Goal: Task Accomplishment & Management: Use online tool/utility

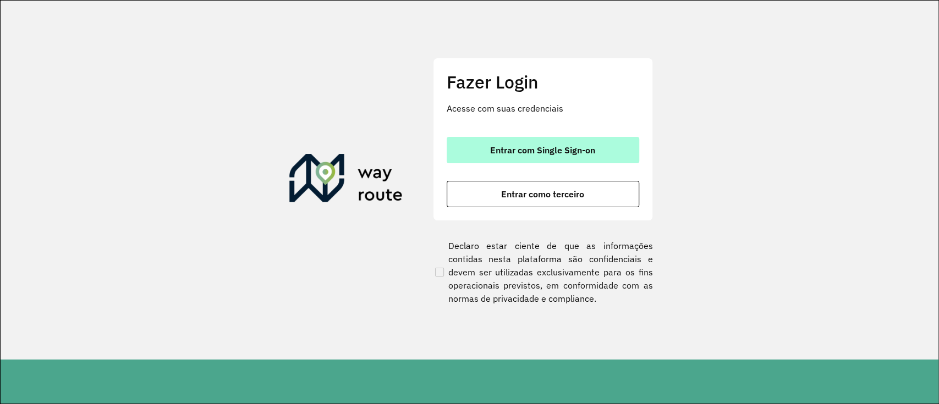
click at [525, 146] on span "Entrar com Single Sign-on" at bounding box center [542, 150] width 105 height 9
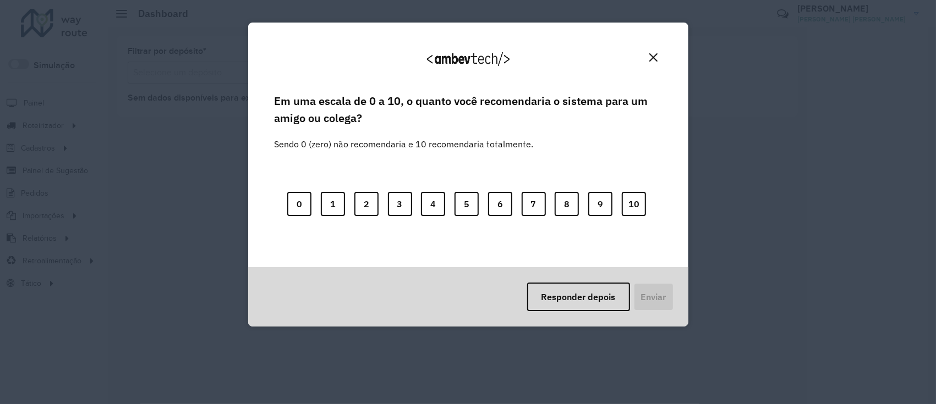
click at [648, 52] on button "Close" at bounding box center [653, 57] width 17 height 17
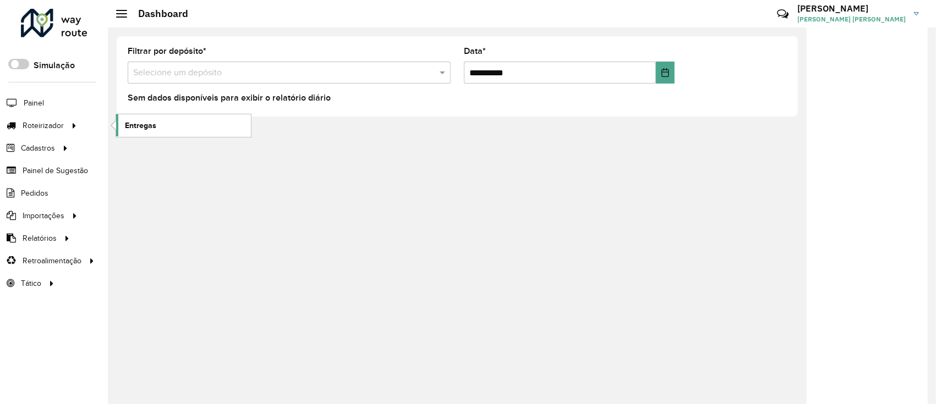
click at [140, 125] on span "Entregas" at bounding box center [140, 126] width 31 height 12
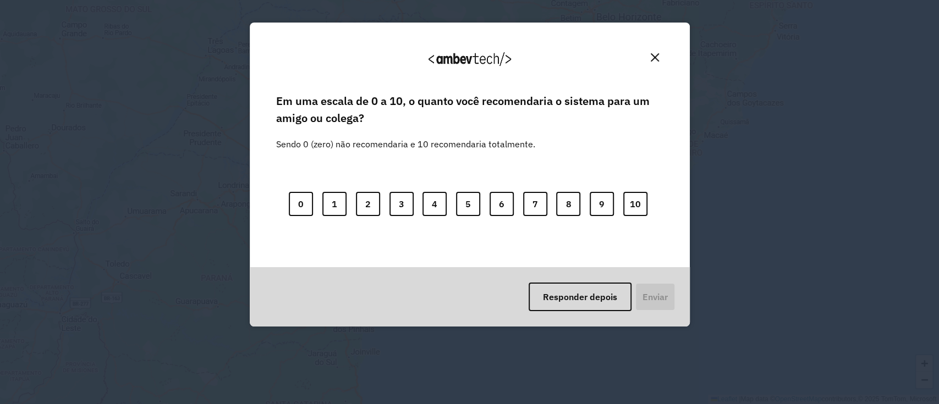
click at [664, 53] on div "Agradecemos seu feedback!" at bounding box center [470, 64] width 414 height 56
click at [657, 53] on img "Close" at bounding box center [655, 57] width 8 height 8
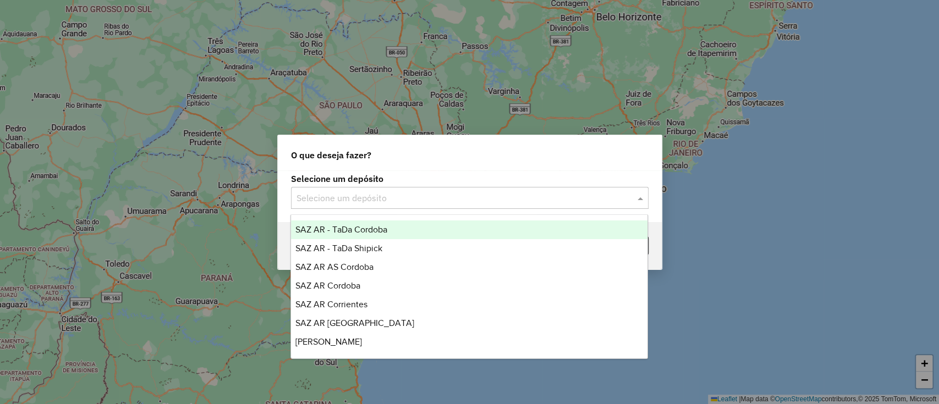
click at [524, 200] on input "text" at bounding box center [459, 198] width 325 height 13
click at [354, 181] on label "Selecione um depósito" at bounding box center [470, 178] width 358 height 13
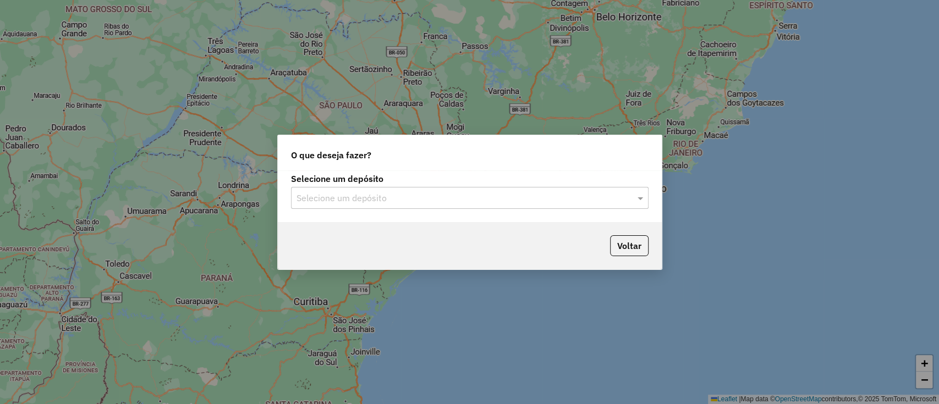
click at [348, 188] on div "Selecione um depósito" at bounding box center [470, 198] width 358 height 22
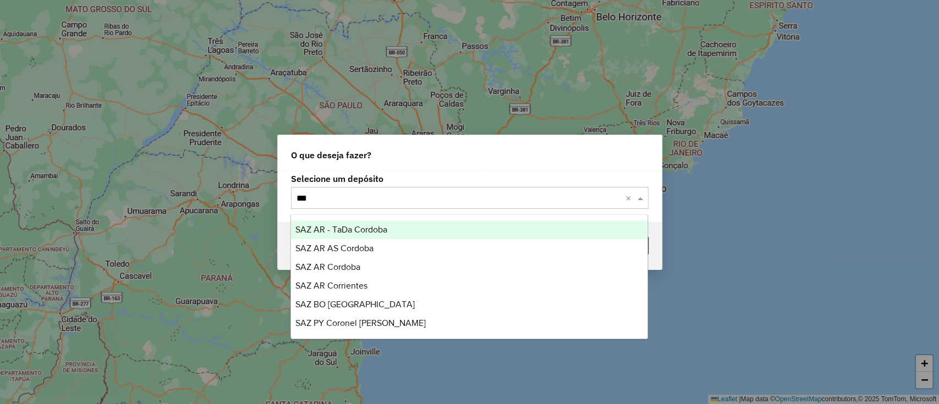
type input "****"
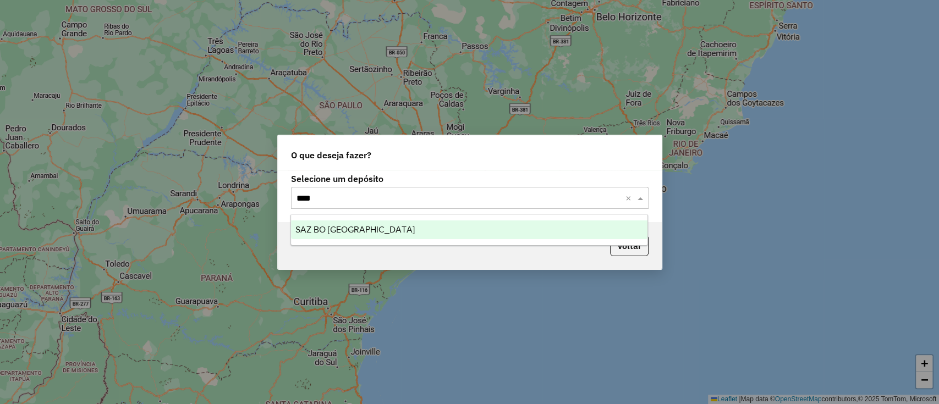
click at [361, 221] on div "SAZ BO Cochabamba" at bounding box center [469, 230] width 357 height 19
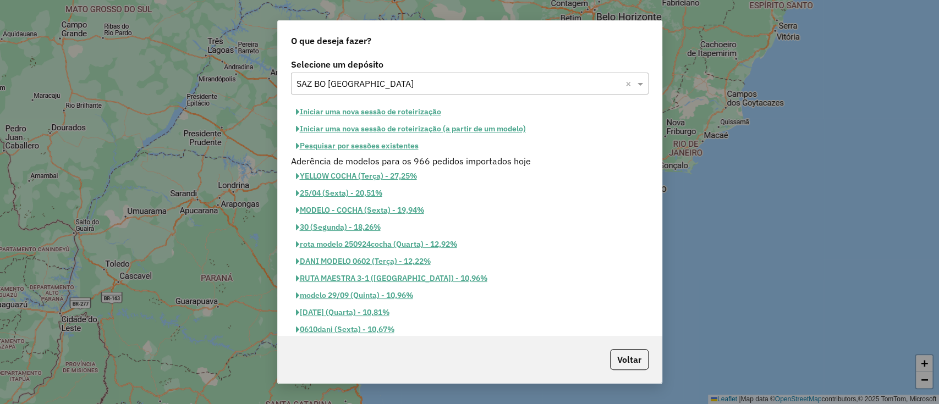
click at [360, 144] on button "Pesquisar por sessões existentes" at bounding box center [357, 146] width 133 height 17
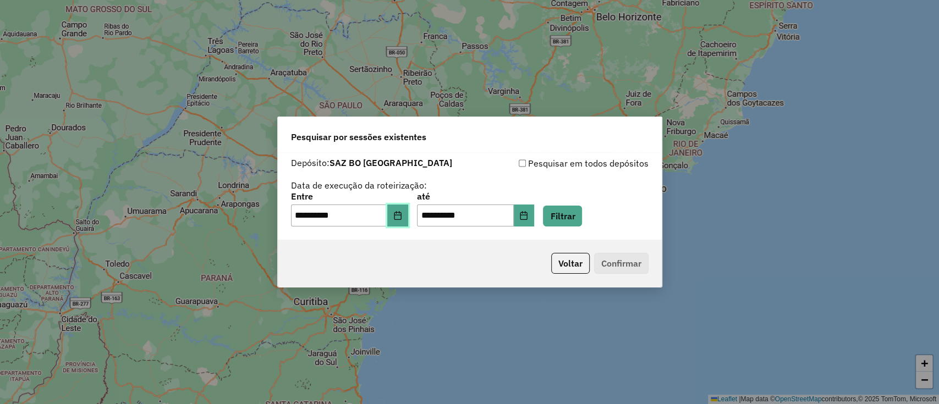
click at [401, 216] on icon "Choose Date" at bounding box center [397, 215] width 7 height 9
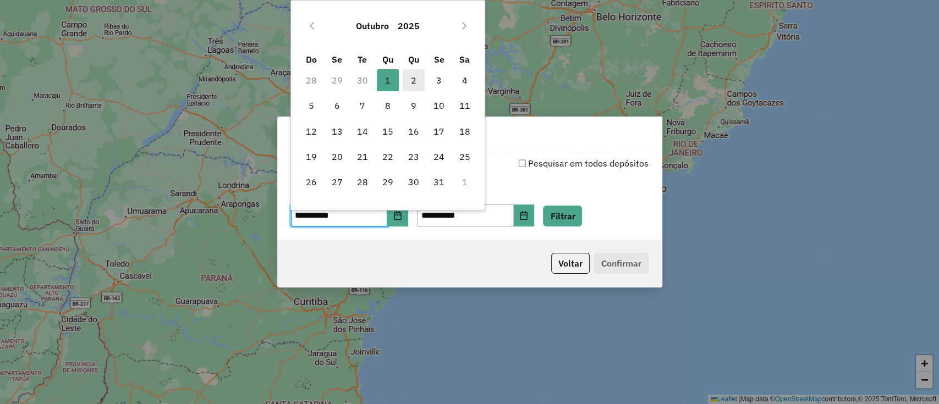
click at [414, 83] on span "2" at bounding box center [414, 80] width 22 height 22
type input "**********"
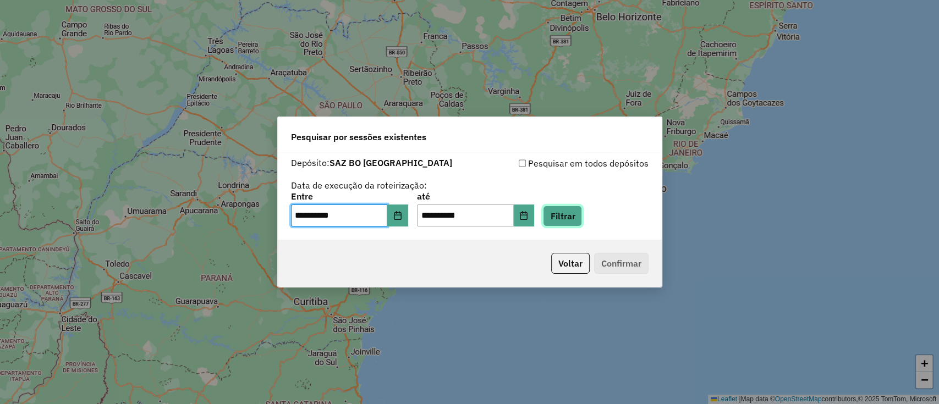
click at [582, 217] on button "Filtrar" at bounding box center [562, 216] width 39 height 21
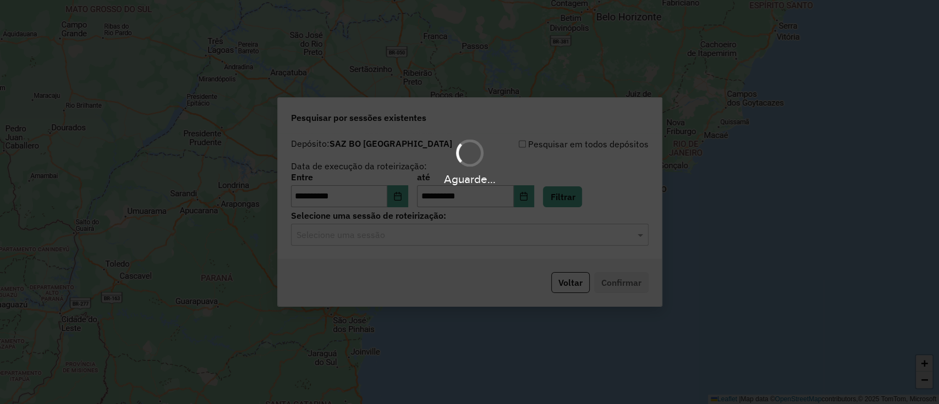
click at [522, 235] on hb-app "**********" at bounding box center [469, 202] width 939 height 404
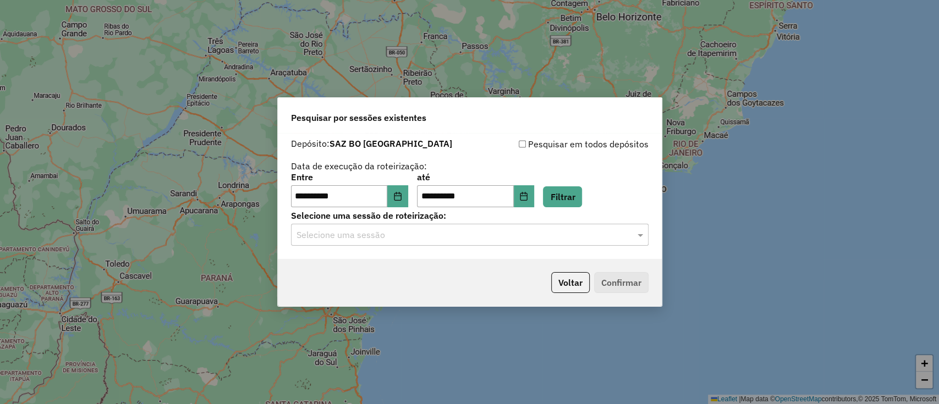
click at [522, 244] on div "Selecione uma sessão" at bounding box center [470, 235] width 358 height 22
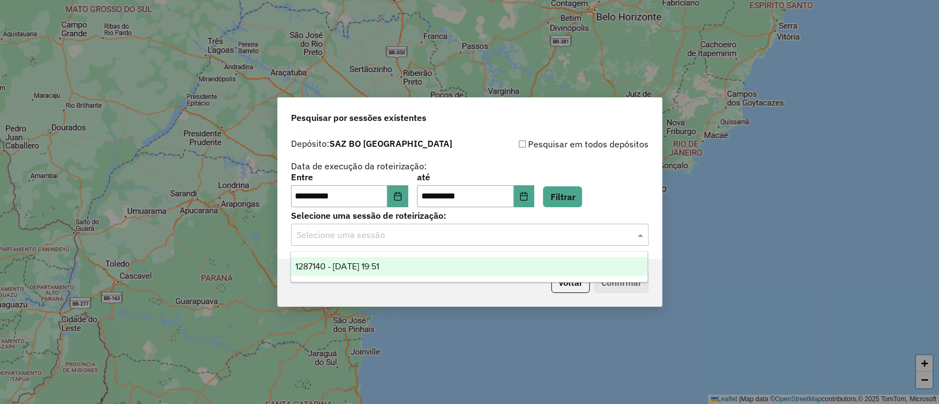
click at [514, 254] on ng-dropdown-panel "1287140 - 02/10/2025 19:51" at bounding box center [470, 266] width 358 height 31
click at [555, 265] on div "1287140 - 02/10/2025 19:51" at bounding box center [469, 266] width 357 height 19
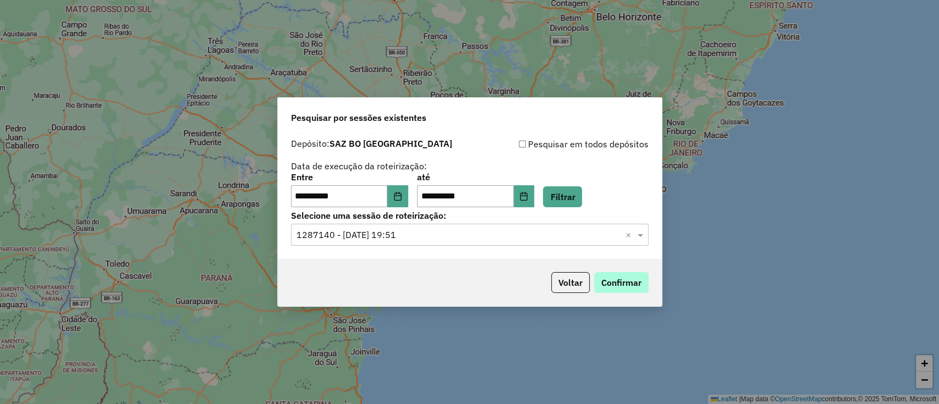
drag, startPoint x: 624, startPoint y: 272, endPoint x: 623, endPoint y: 280, distance: 7.8
click at [624, 273] on div "Voltar Confirmar" at bounding box center [470, 282] width 384 height 47
click at [620, 288] on button "Confirmar" at bounding box center [621, 282] width 54 height 21
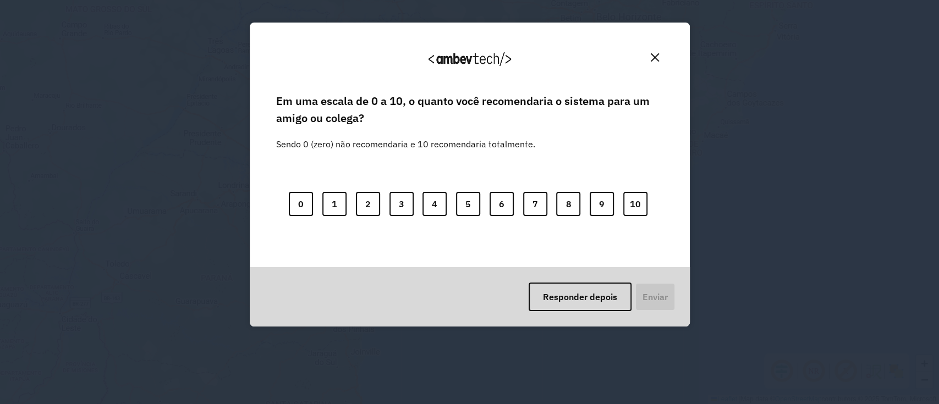
click at [654, 59] on img "Close" at bounding box center [655, 57] width 8 height 8
click at [656, 53] on div "+ − Leaflet | Map data © OpenStreetMap contributors,© 2025 TomTom, Microsoft" at bounding box center [469, 202] width 939 height 404
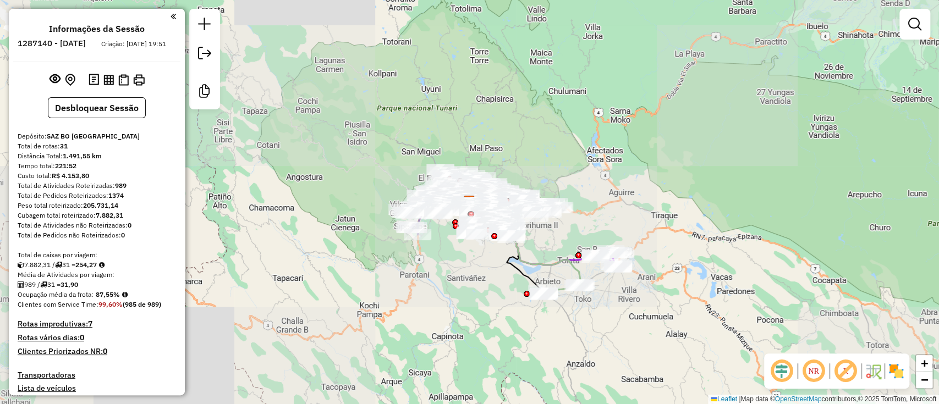
click at [525, 119] on div "Rota 26 - Placa 5582KBE 0000683849 - T. VERITO Janela de atendimento Grade de a…" at bounding box center [469, 202] width 939 height 404
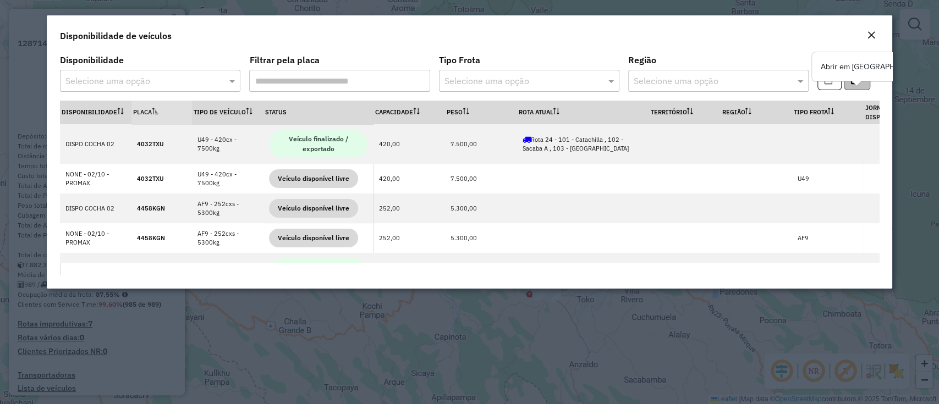
click at [860, 66] on div "Disponibilidade Selecione uma opção Filtrar pela placa Tipo Frota Selecione uma…" at bounding box center [469, 78] width 832 height 45
click at [863, 84] on button "button" at bounding box center [857, 79] width 26 height 21
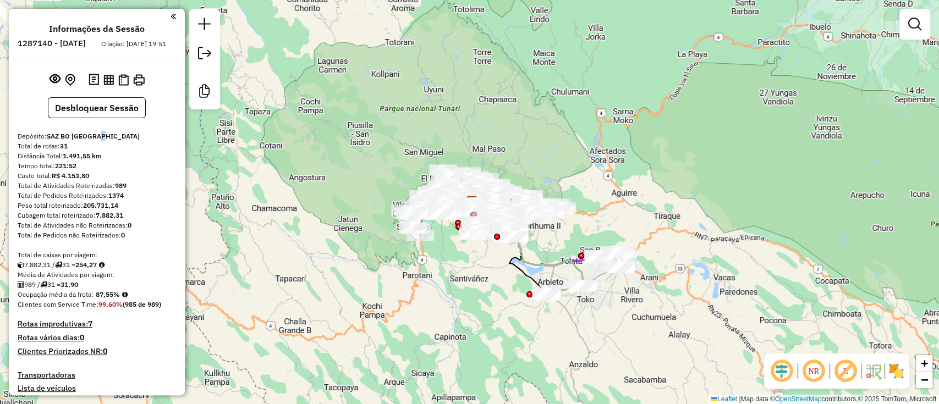
click at [101, 128] on div "Informações da Sessão 1287140 - 02/10/2025 Criação: 01/10/2025 19:51 Desbloquea…" at bounding box center [97, 202] width 176 height 387
click at [102, 118] on button "Desbloquear Sessão" at bounding box center [97, 107] width 98 height 21
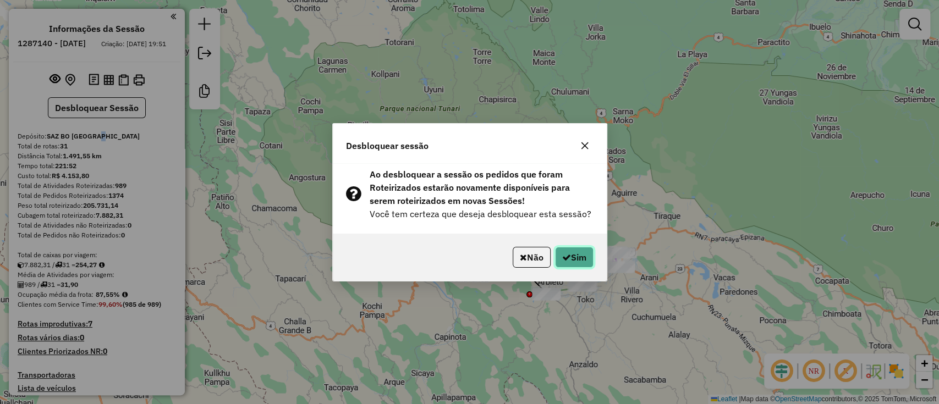
click at [559, 265] on button "Sim" at bounding box center [574, 257] width 39 height 21
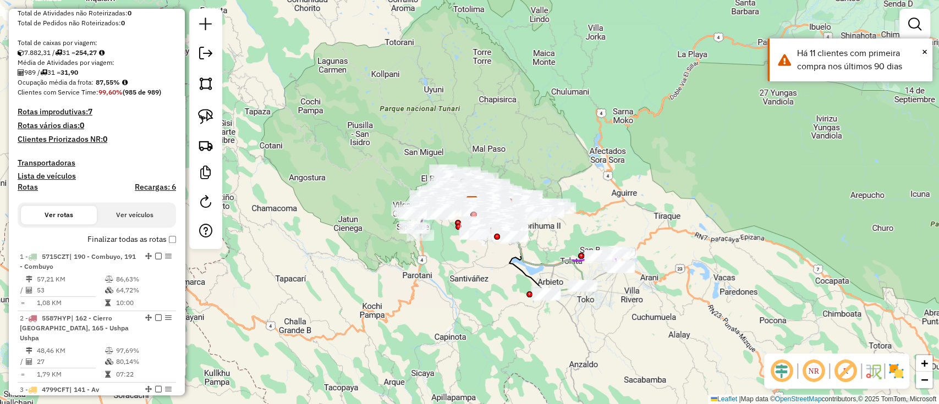
scroll to position [220, 0]
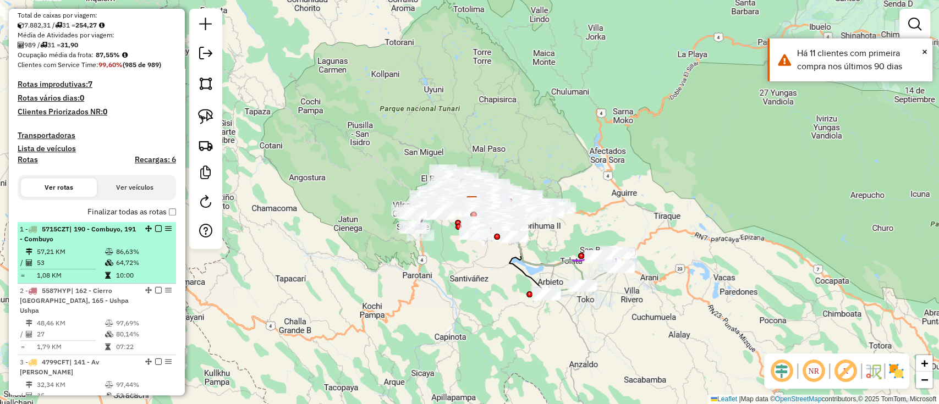
click at [167, 227] on em at bounding box center [168, 229] width 7 height 7
select select "**********"
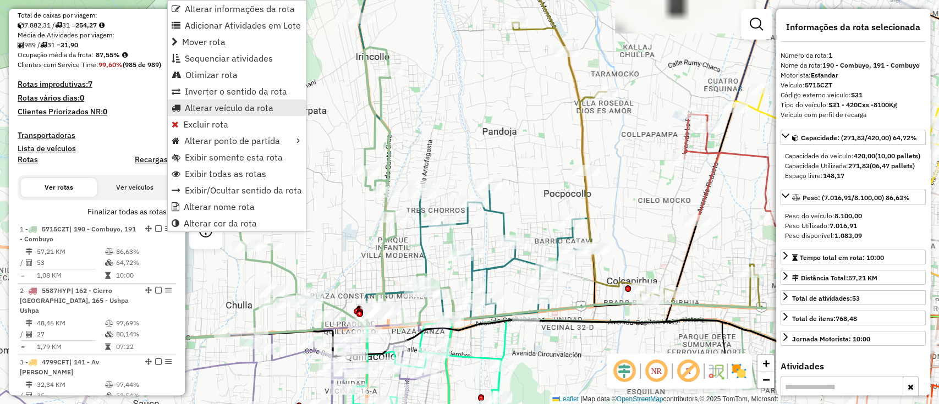
click at [209, 108] on span "Alterar veículo da rota" at bounding box center [229, 107] width 89 height 9
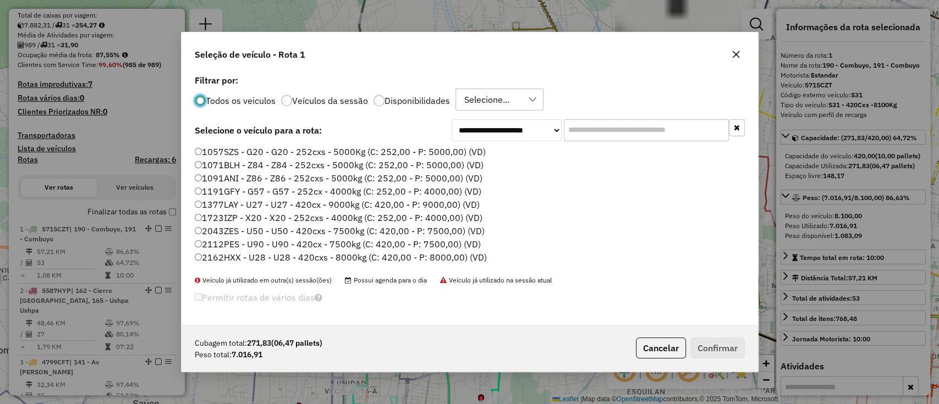
scroll to position [6, 3]
click at [407, 99] on label "Disponibilidades" at bounding box center [417, 100] width 65 height 9
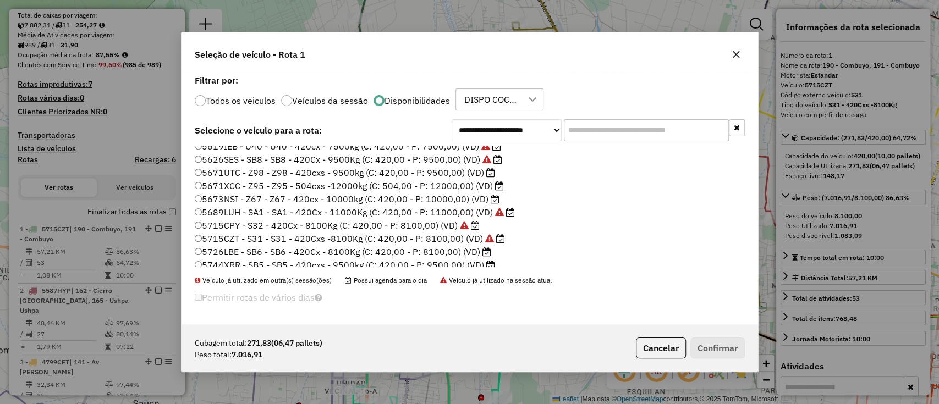
scroll to position [366, 0]
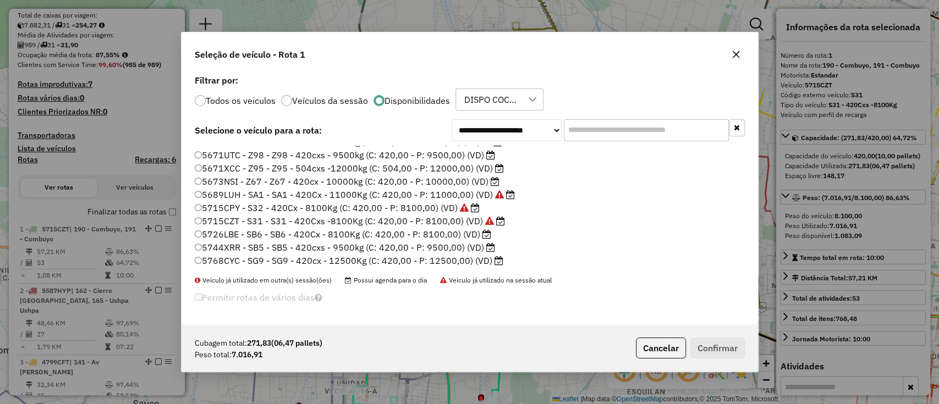
click at [474, 239] on label "5726LBE - SB6 - SB6 - 420Cx - 8100Kg (C: 420,00 - P: 8100,00) (VD)" at bounding box center [343, 234] width 297 height 13
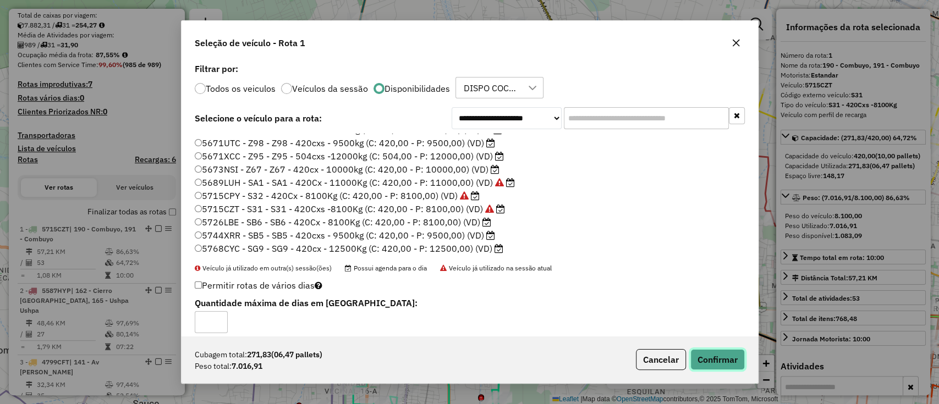
click at [717, 352] on button "Confirmar" at bounding box center [718, 359] width 54 height 21
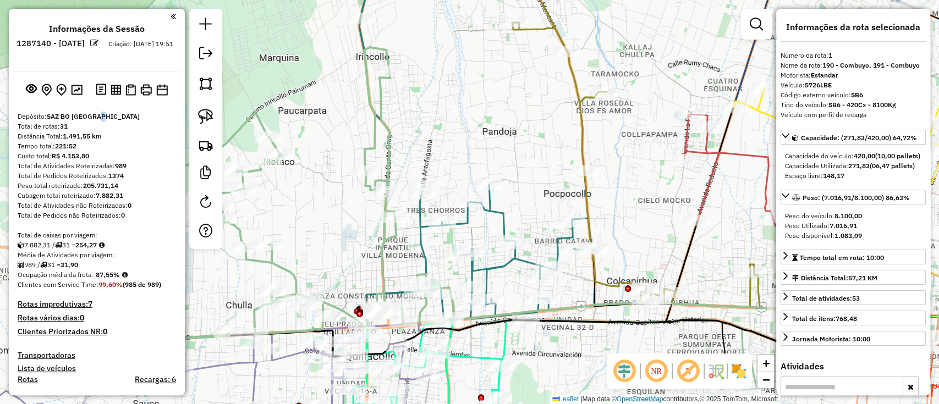
scroll to position [146, 0]
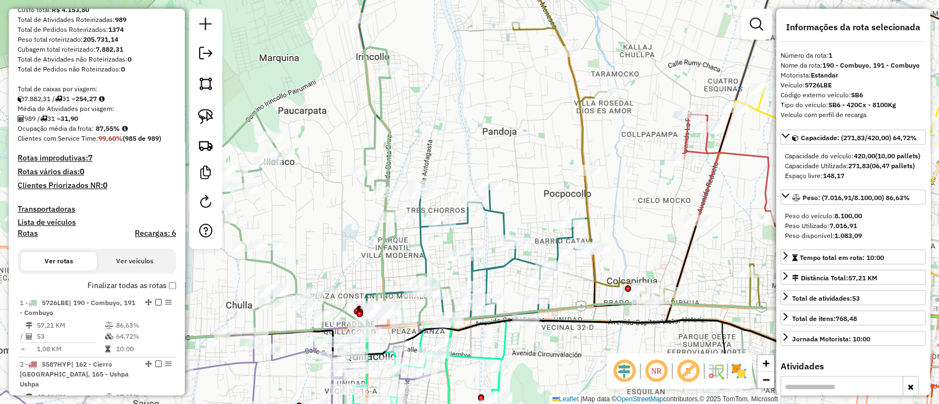
click at [120, 281] on label "Finalizar todas as rotas" at bounding box center [131, 286] width 89 height 12
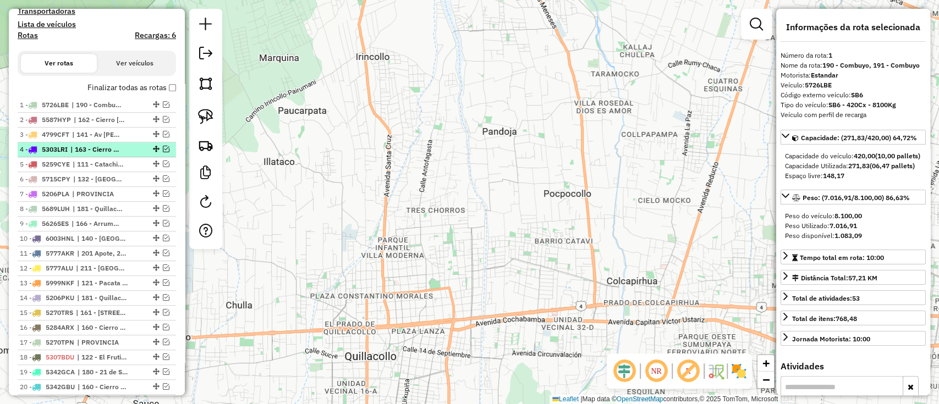
scroll to position [284, 0]
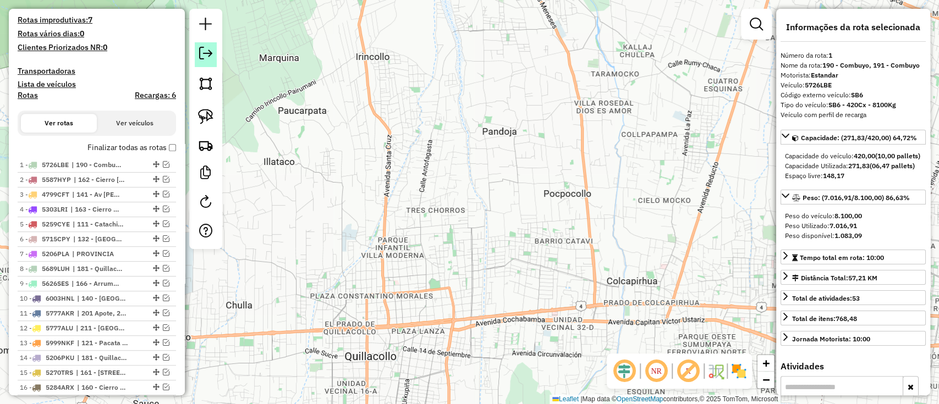
click at [201, 52] on em at bounding box center [205, 53] width 13 height 13
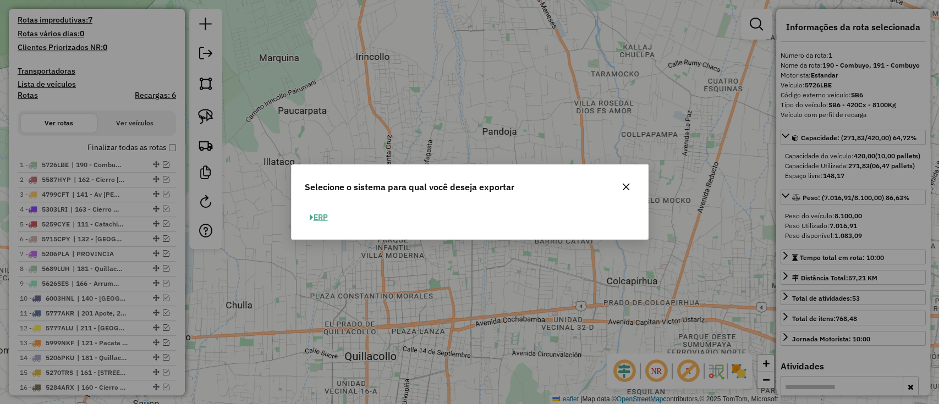
click at [323, 220] on button "ERP" at bounding box center [319, 217] width 28 height 17
select select "**"
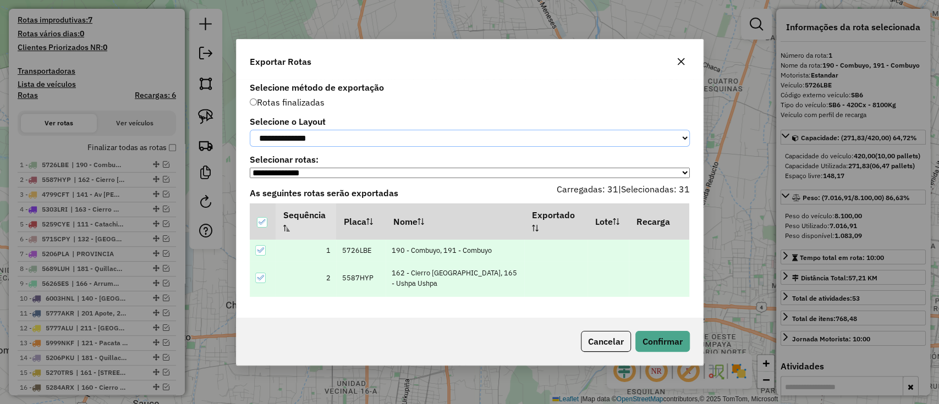
drag, startPoint x: 300, startPoint y: 134, endPoint x: 299, endPoint y: 142, distance: 7.8
click at [300, 134] on select "**********" at bounding box center [470, 138] width 440 height 17
select select "*********"
click at [250, 130] on select "**********" at bounding box center [470, 138] width 440 height 17
click at [678, 345] on button "Confirmar" at bounding box center [662, 341] width 54 height 21
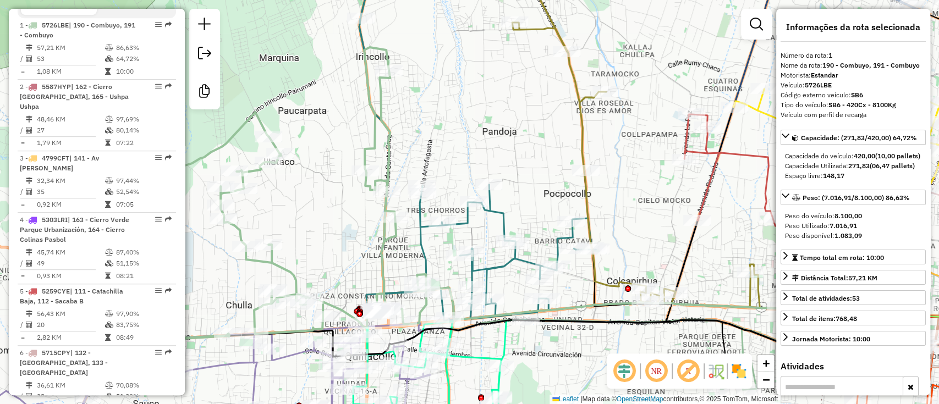
scroll to position [440, 0]
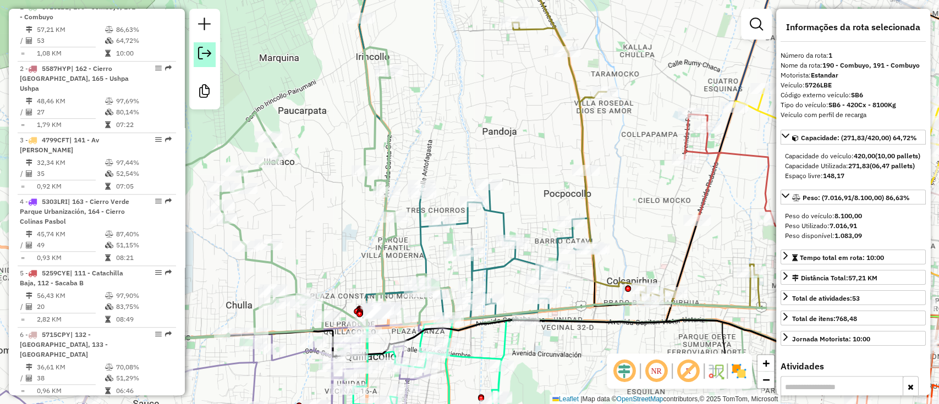
click at [204, 54] on em at bounding box center [204, 53] width 13 height 13
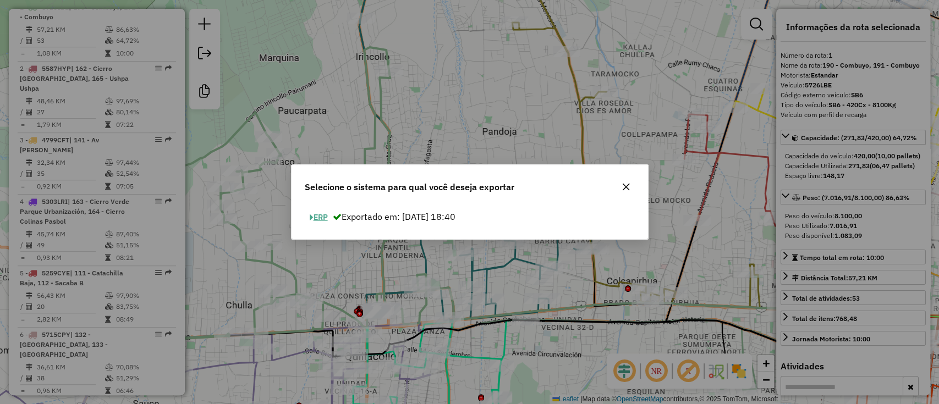
click at [316, 215] on button "ERP" at bounding box center [319, 217] width 28 height 17
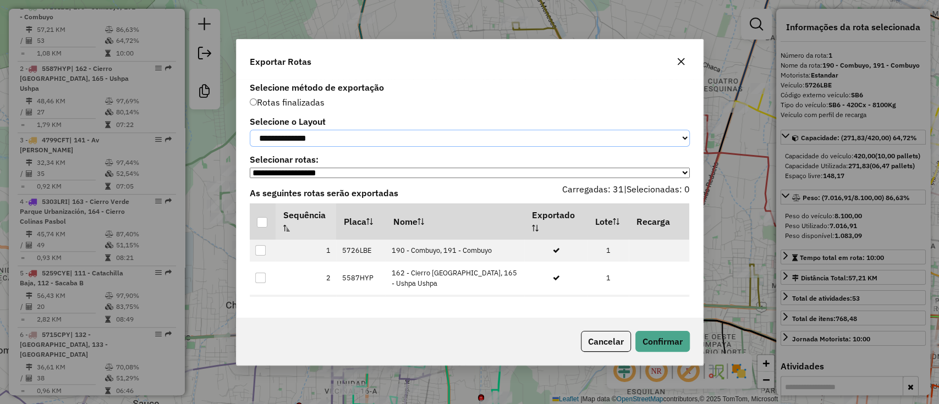
click at [281, 141] on select "**********" at bounding box center [470, 138] width 440 height 17
select select "*********"
click at [250, 130] on select "**********" at bounding box center [470, 138] width 440 height 17
click at [261, 224] on div at bounding box center [262, 222] width 10 height 10
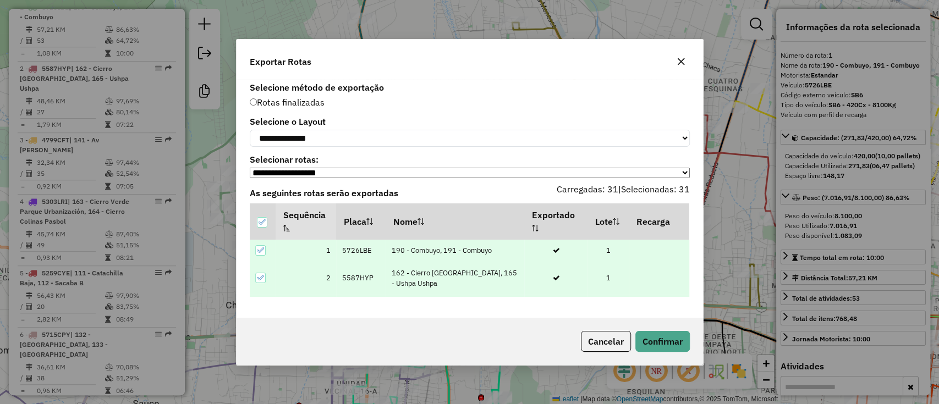
click at [664, 361] on div "Cancelar Confirmar" at bounding box center [470, 341] width 467 height 47
click at [658, 346] on button "Confirmar" at bounding box center [662, 341] width 54 height 21
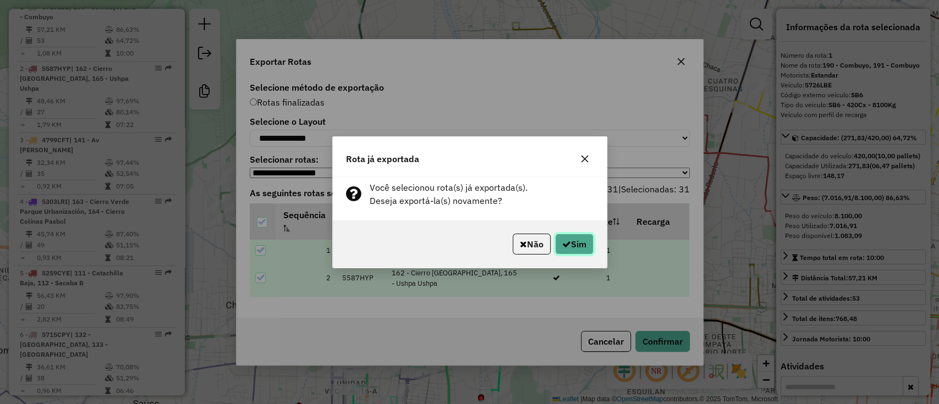
click at [568, 240] on button "Sim" at bounding box center [574, 244] width 39 height 21
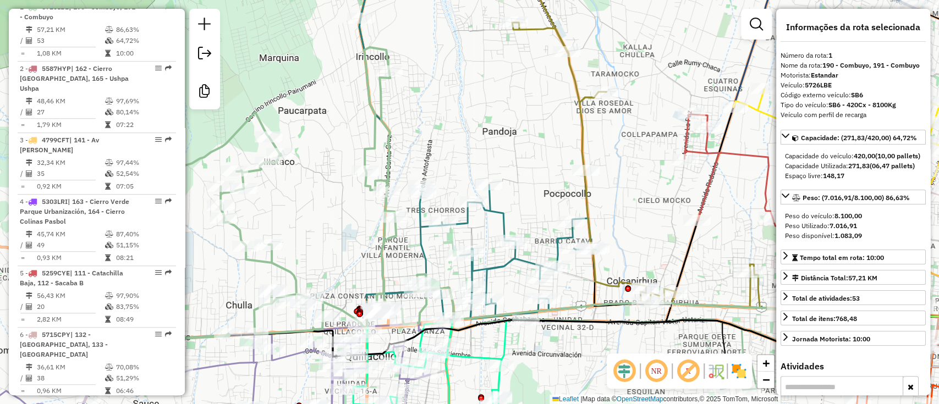
click at [219, 57] on div at bounding box center [204, 59] width 31 height 101
click at [207, 62] on link at bounding box center [205, 54] width 22 height 25
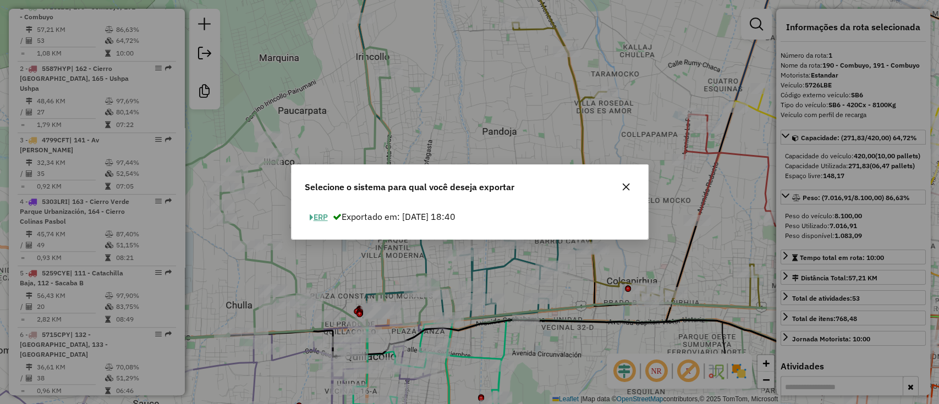
click at [324, 223] on button "ERP" at bounding box center [319, 217] width 28 height 17
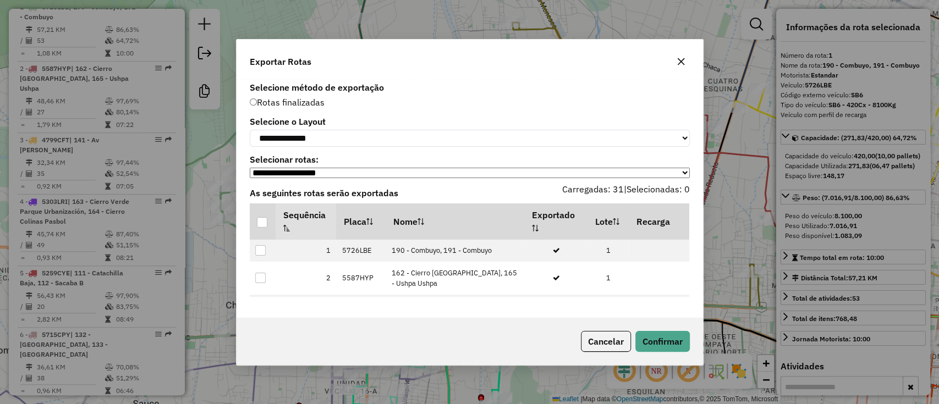
click at [292, 123] on label "Selecione o Layout" at bounding box center [470, 121] width 440 height 13
click at [291, 132] on select "**********" at bounding box center [470, 138] width 440 height 17
select select "*********"
click at [250, 130] on select "**********" at bounding box center [470, 138] width 440 height 17
click at [264, 222] on div at bounding box center [262, 222] width 10 height 10
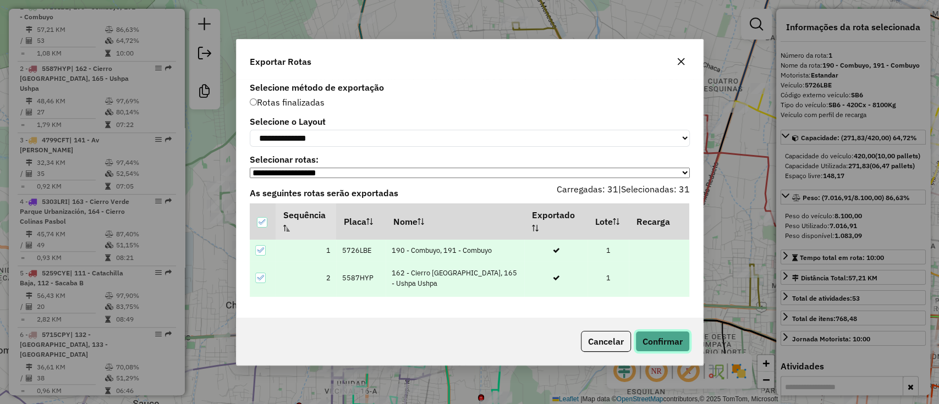
click at [648, 343] on button "Confirmar" at bounding box center [662, 341] width 54 height 21
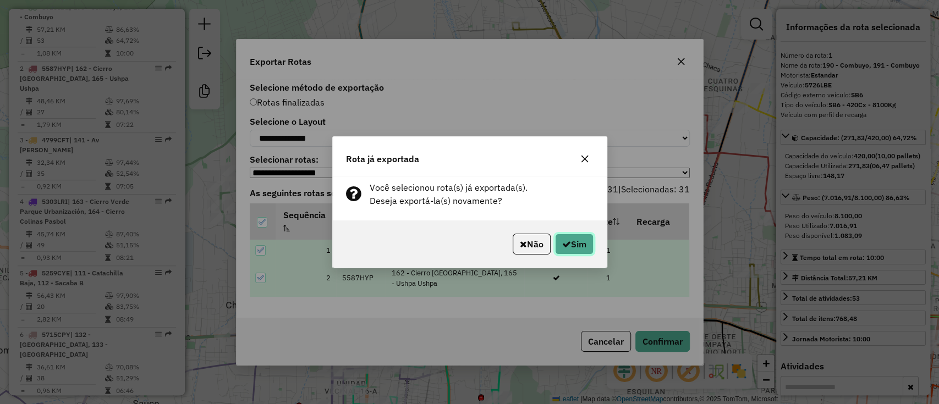
click at [567, 243] on icon "button" at bounding box center [566, 244] width 9 height 9
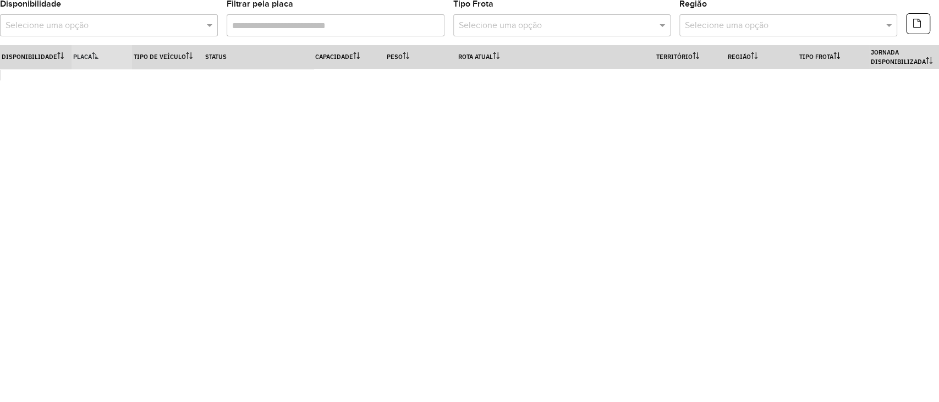
click at [559, 172] on body "Aguardando dados da sessão 1287140 Pop-up bloqueado! Seu navegador bloqueou aut…" at bounding box center [469, 201] width 939 height 402
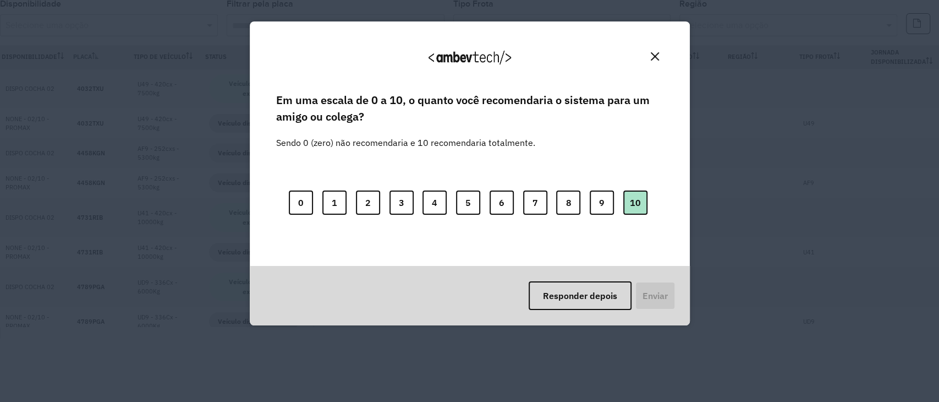
click at [635, 194] on button "10" at bounding box center [635, 202] width 24 height 24
click at [667, 298] on button "Enviar" at bounding box center [654, 295] width 41 height 29
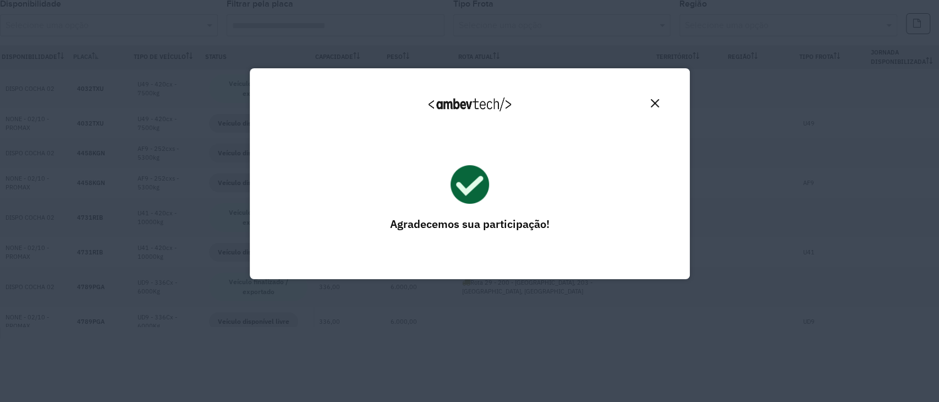
click at [658, 100] on button "Close" at bounding box center [654, 103] width 17 height 17
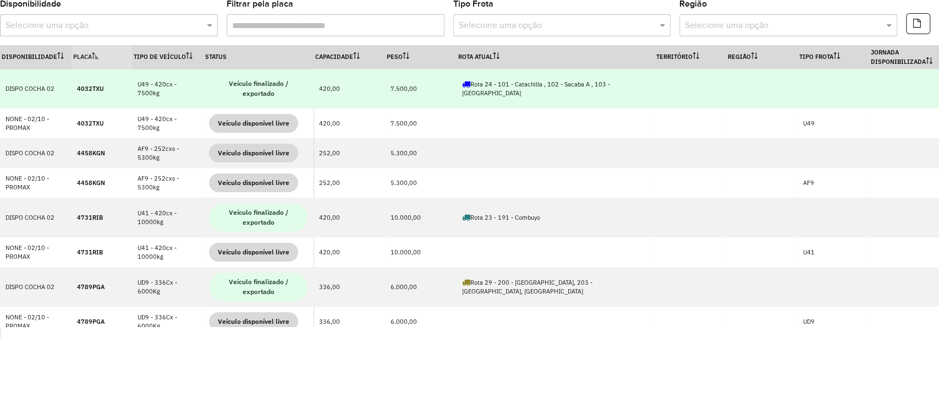
scroll to position [2047, 0]
